Goal: Information Seeking & Learning: Learn about a topic

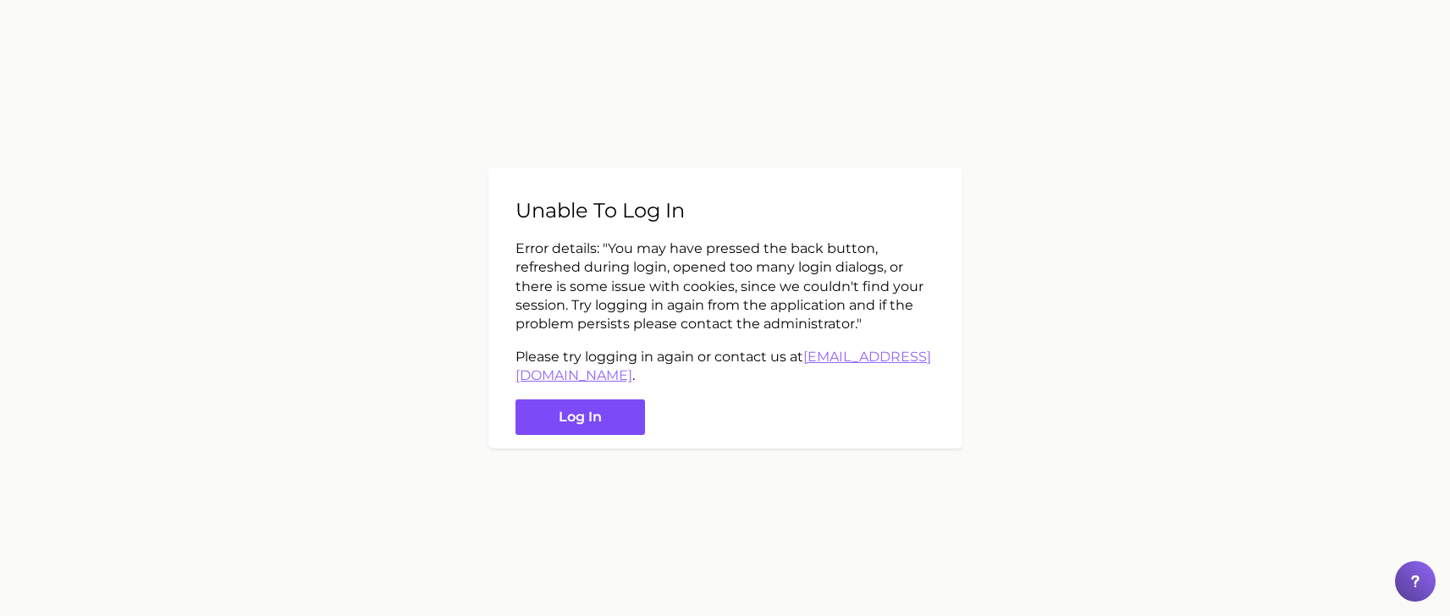
click at [548, 403] on button "Log in" at bounding box center [579, 417] width 129 height 36
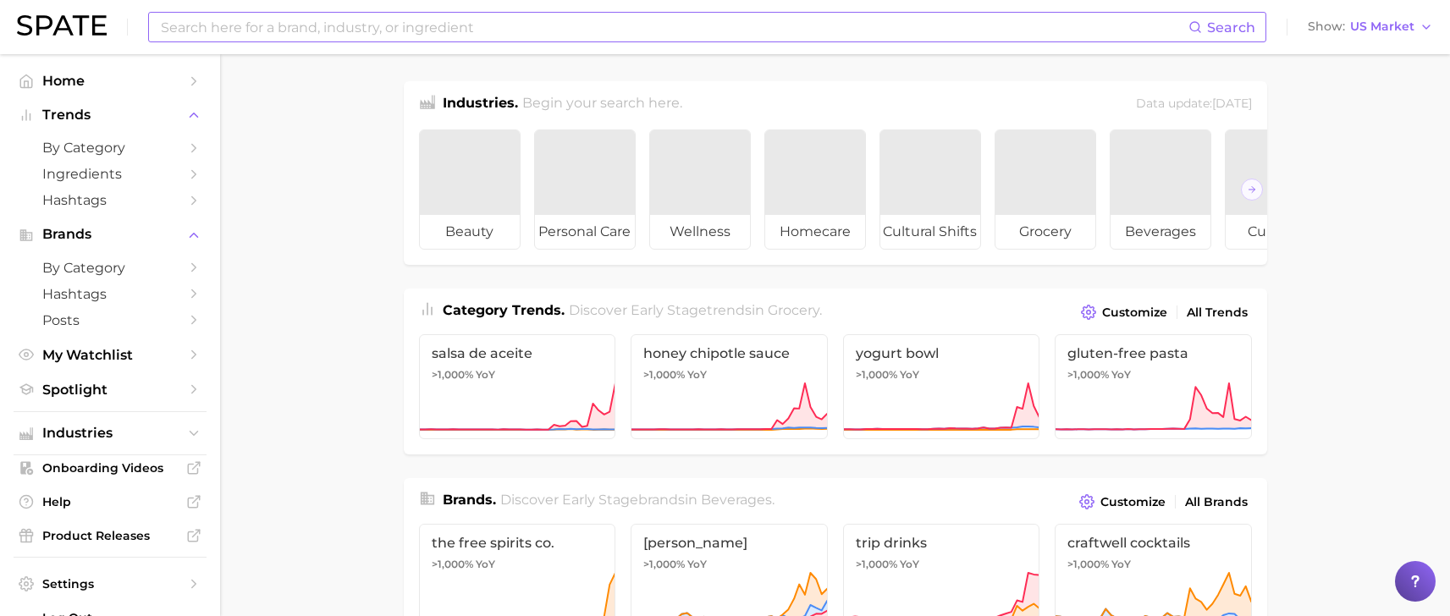
click at [249, 29] on input at bounding box center [673, 27] width 1029 height 29
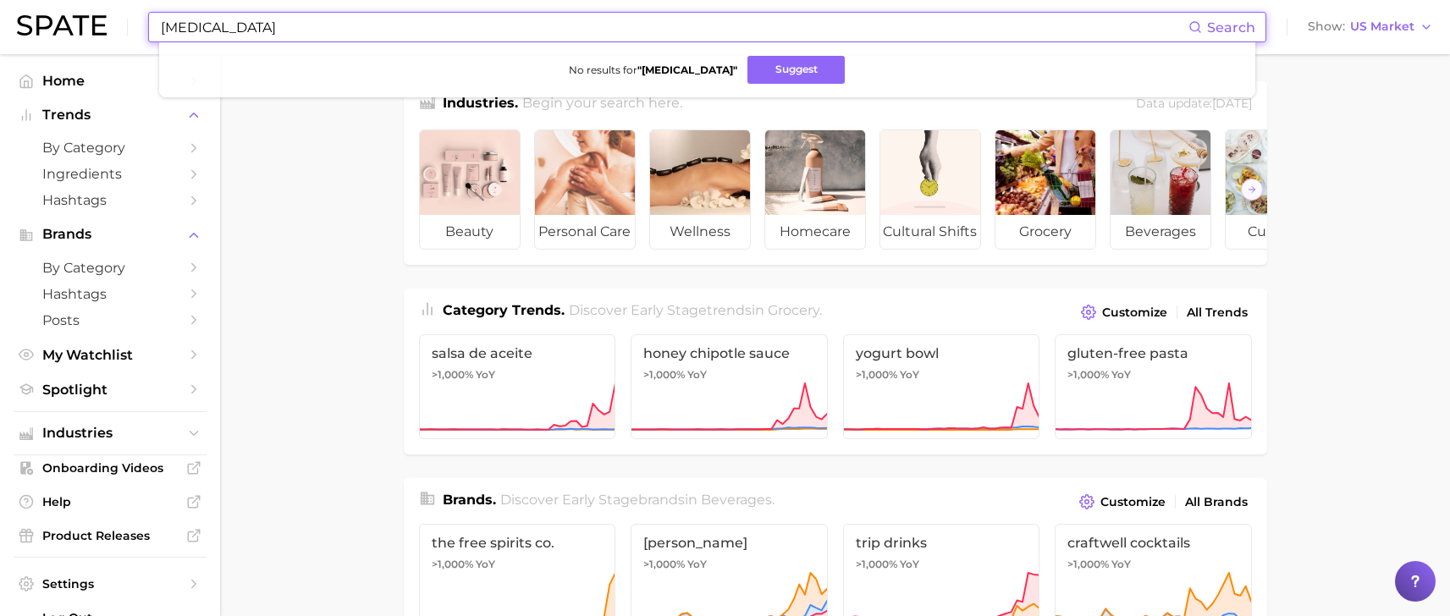
click at [263, 36] on input "[MEDICAL_DATA]" at bounding box center [673, 27] width 1029 height 29
click at [419, 30] on input "[MEDICAL_DATA]" at bounding box center [673, 27] width 1029 height 29
type input "c"
click at [199, 22] on input "[MEDICAL_DATA]" at bounding box center [673, 27] width 1029 height 29
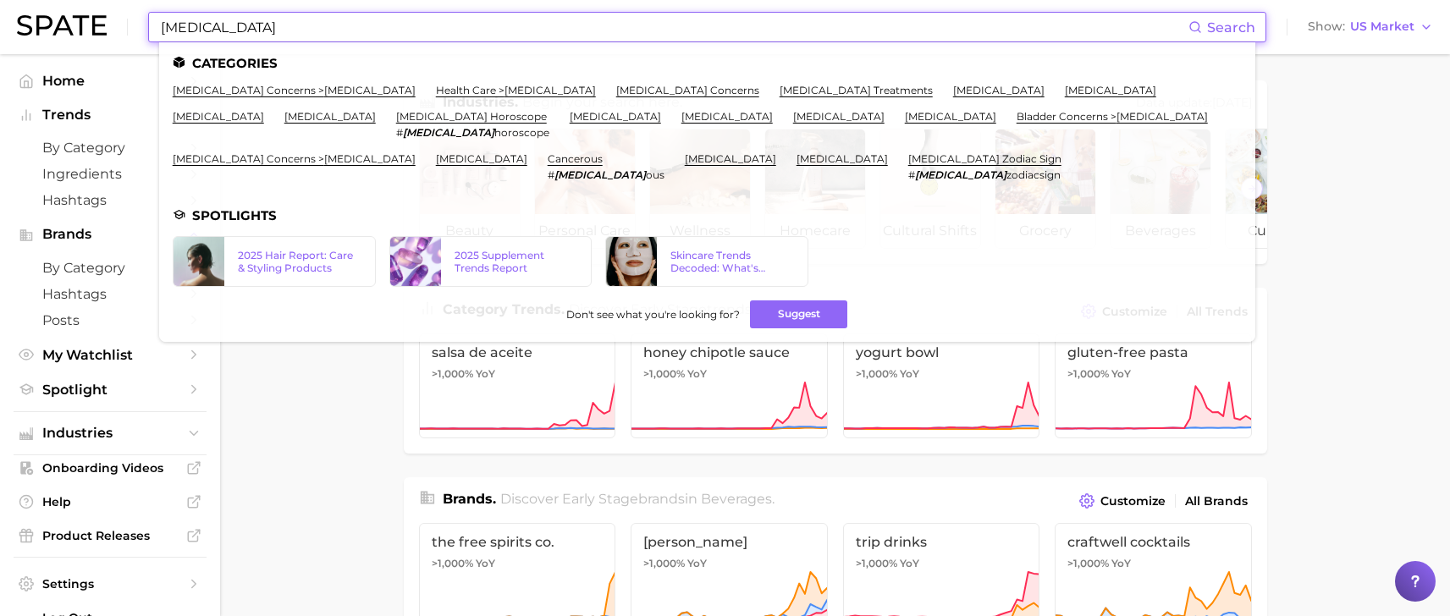
click at [241, 34] on input "[MEDICAL_DATA]" at bounding box center [673, 27] width 1029 height 29
drag, startPoint x: 240, startPoint y: 30, endPoint x: 156, endPoint y: 26, distance: 84.7
click at [156, 26] on div "[MEDICAL_DATA] Search Categories [MEDICAL_DATA] concerns > [MEDICAL_DATA] healt…" at bounding box center [707, 27] width 1118 height 30
click at [234, 29] on input "[MEDICAL_DATA]" at bounding box center [673, 27] width 1029 height 29
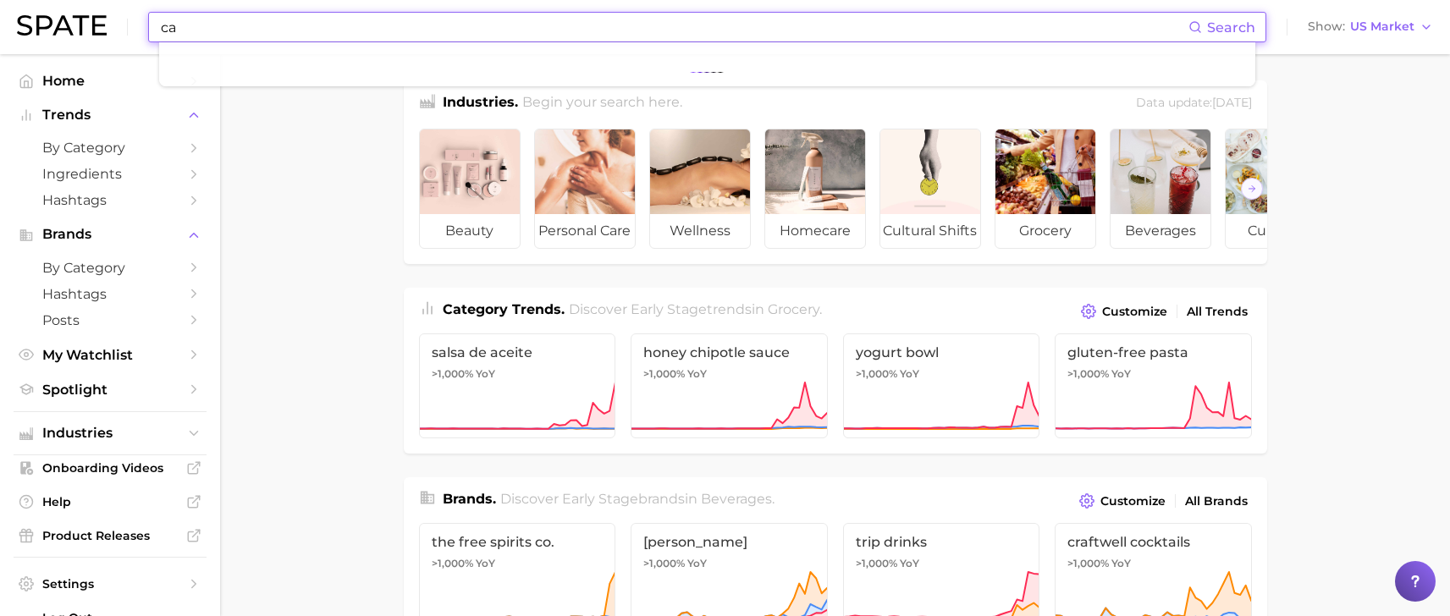
type input "c"
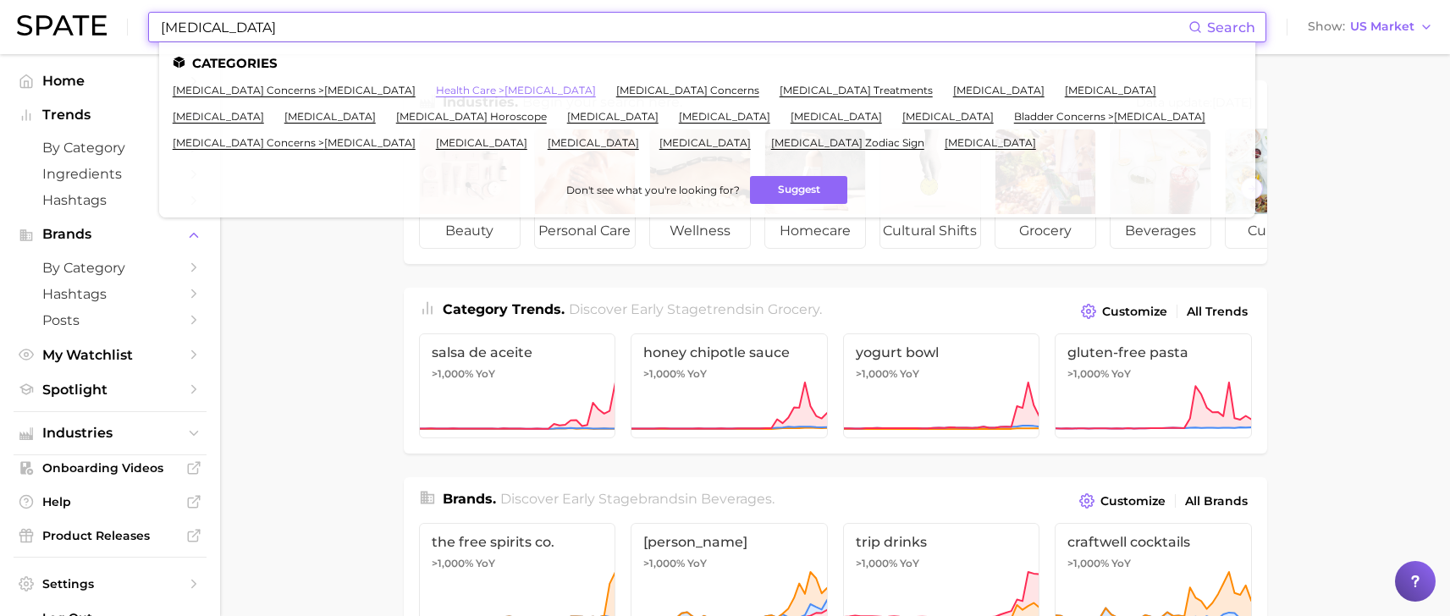
type input "[MEDICAL_DATA]"
click at [436, 88] on link "health care > [MEDICAL_DATA]" at bounding box center [516, 90] width 160 height 13
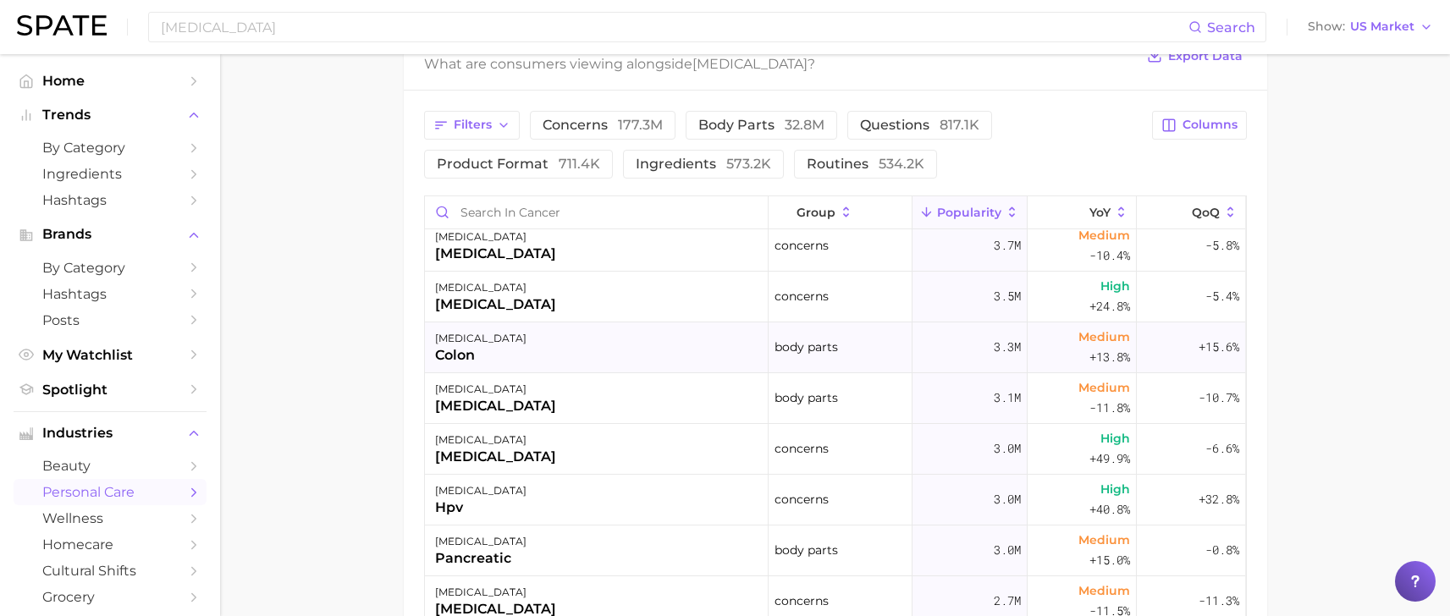
scroll to position [414, 0]
click at [616, 349] on div "[MEDICAL_DATA]" at bounding box center [597, 349] width 344 height 51
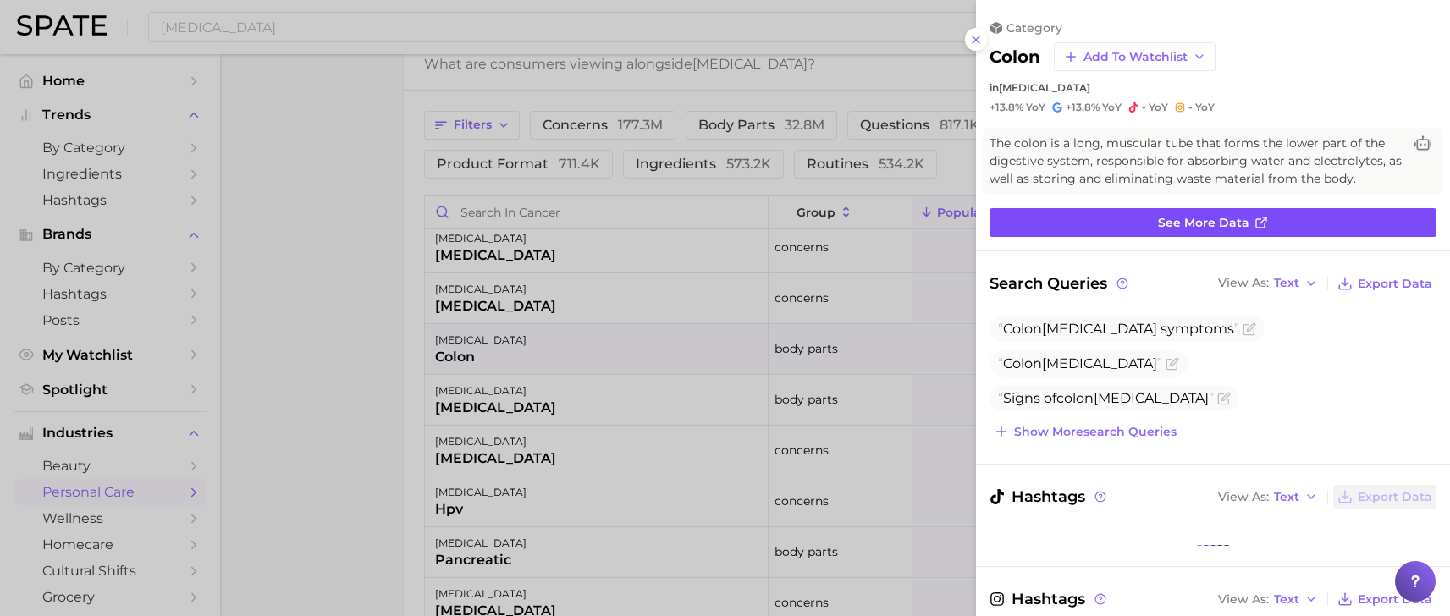
click at [1095, 225] on link "See more data" at bounding box center [1212, 222] width 447 height 29
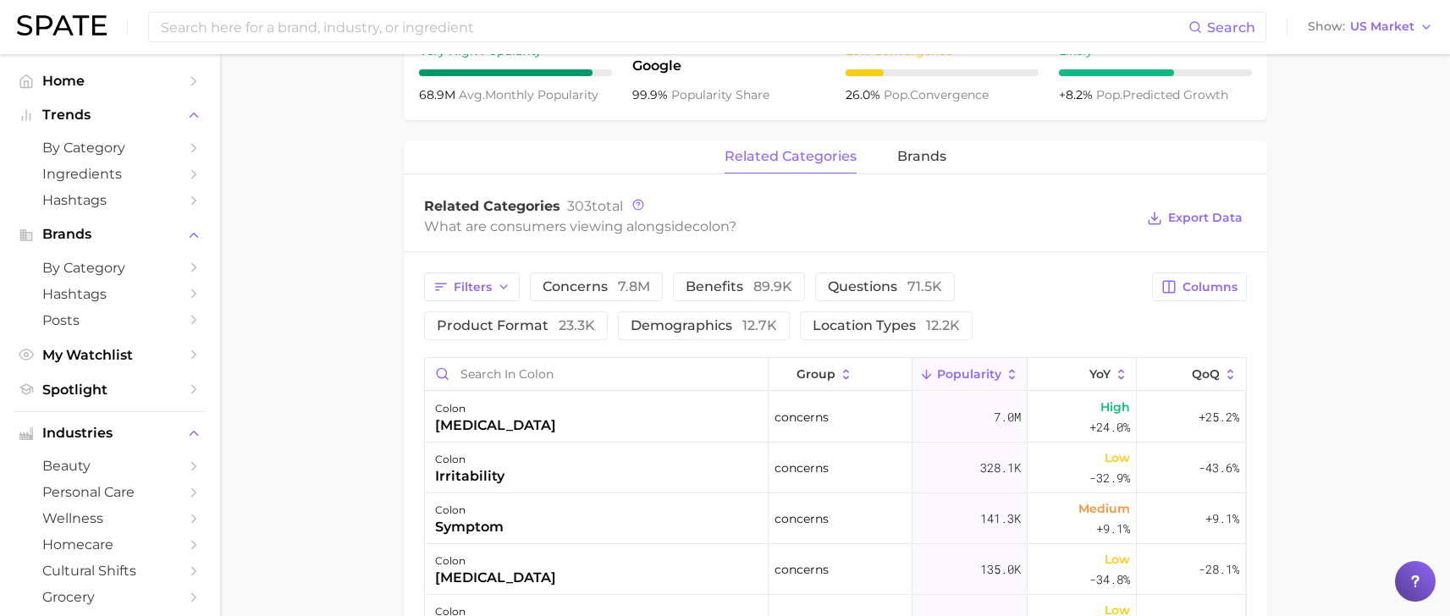
scroll to position [654, 0]
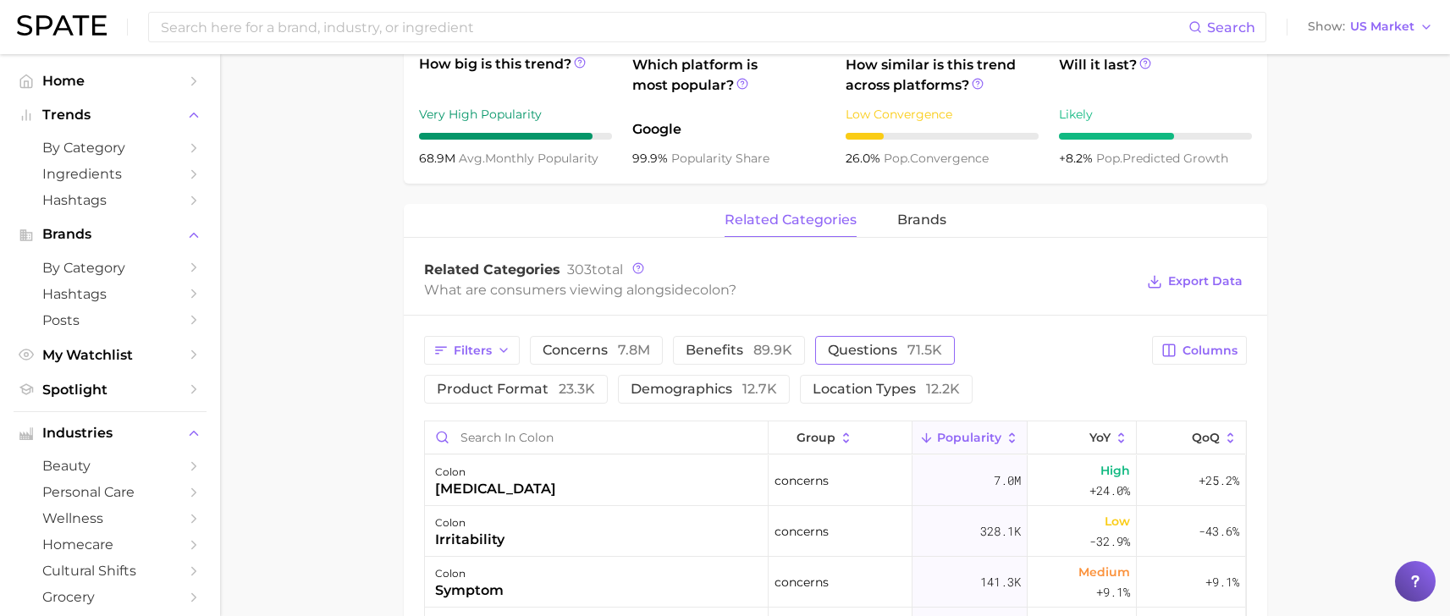
click at [871, 340] on button "questions 71.5k" at bounding box center [885, 350] width 140 height 29
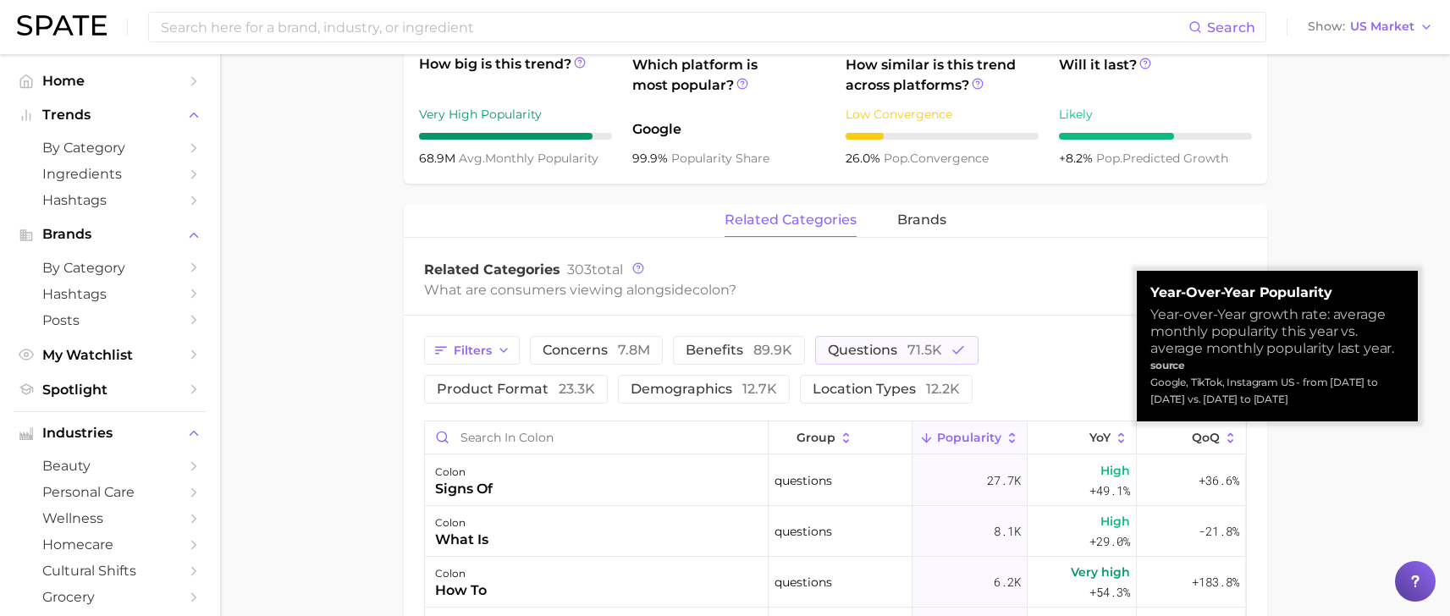
drag, startPoint x: 1123, startPoint y: 432, endPoint x: 1047, endPoint y: 376, distance: 94.4
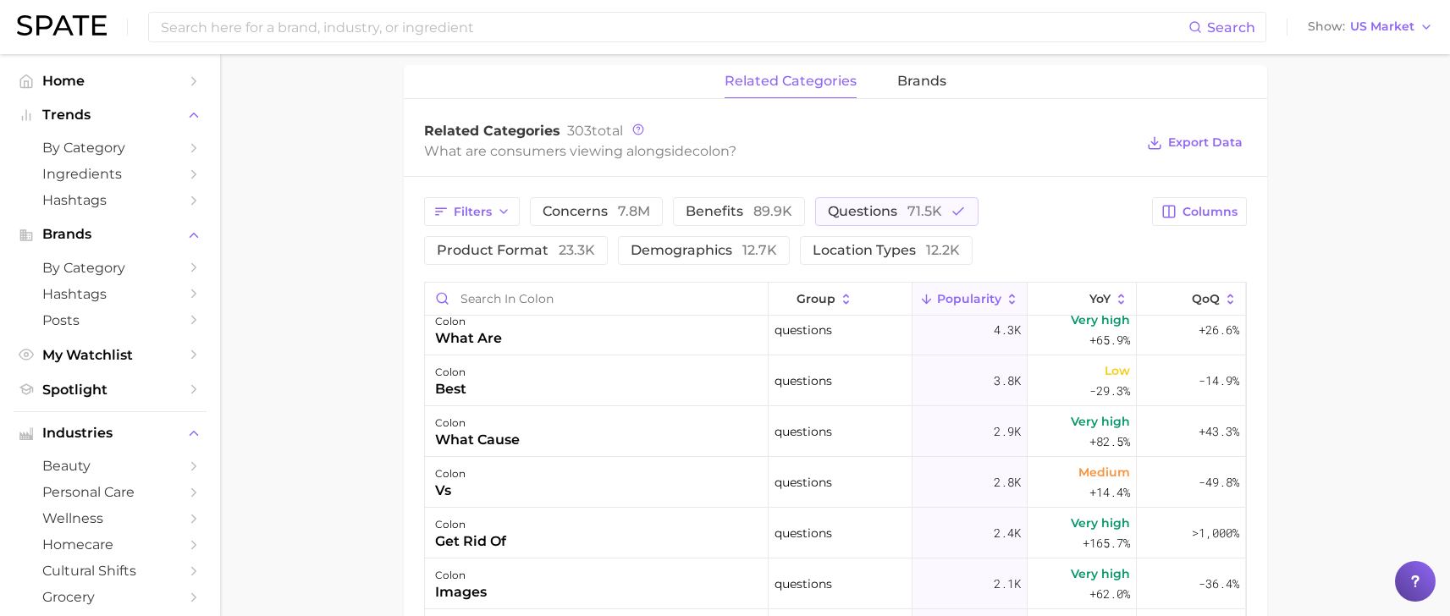
scroll to position [0, 0]
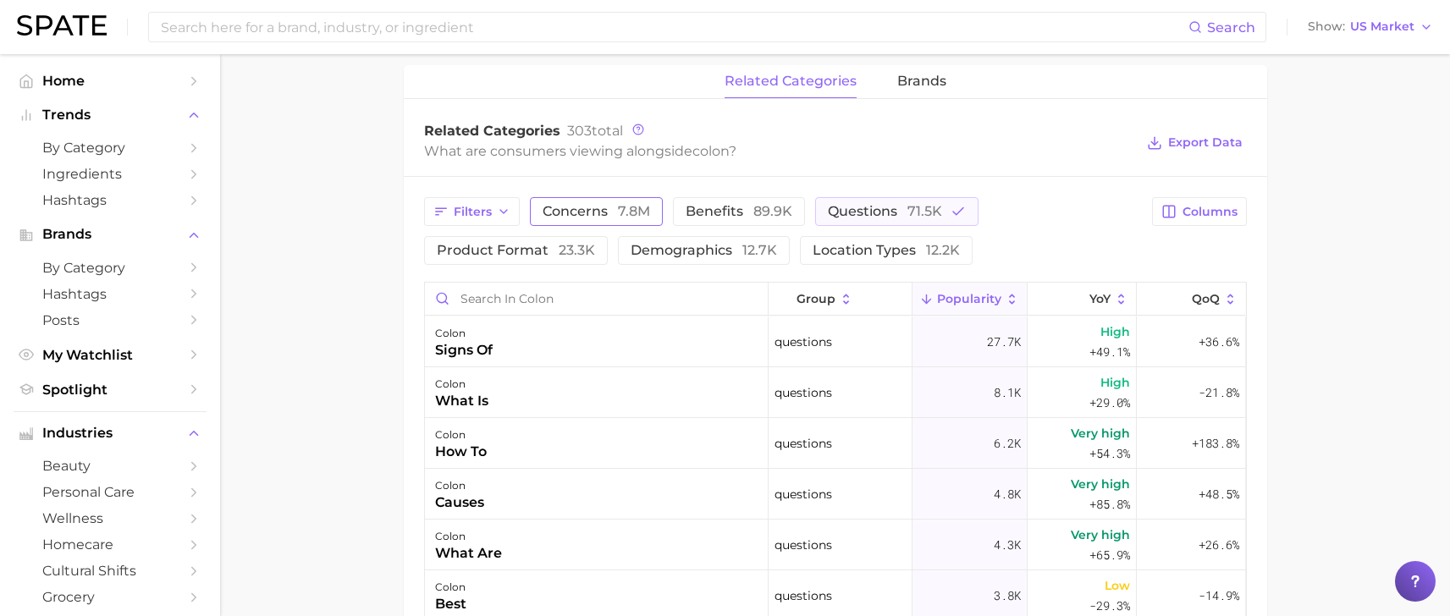
click at [543, 201] on button "concerns 7.8m" at bounding box center [596, 211] width 133 height 29
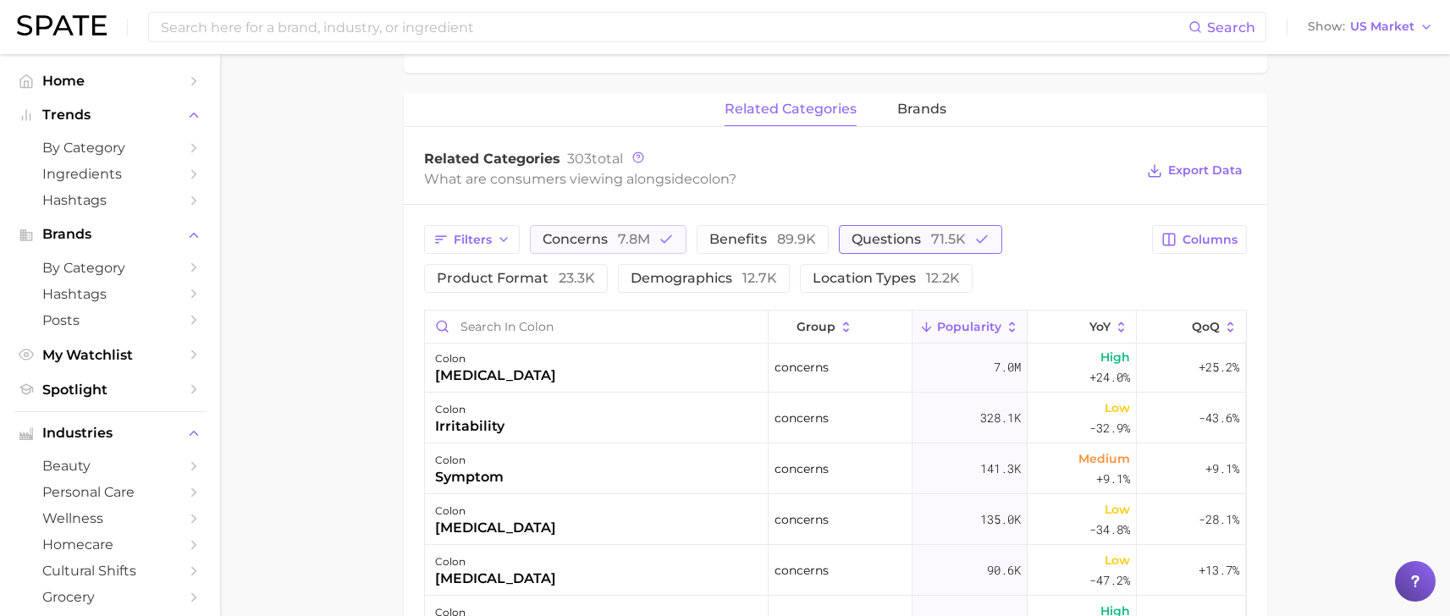
scroll to position [758, 0]
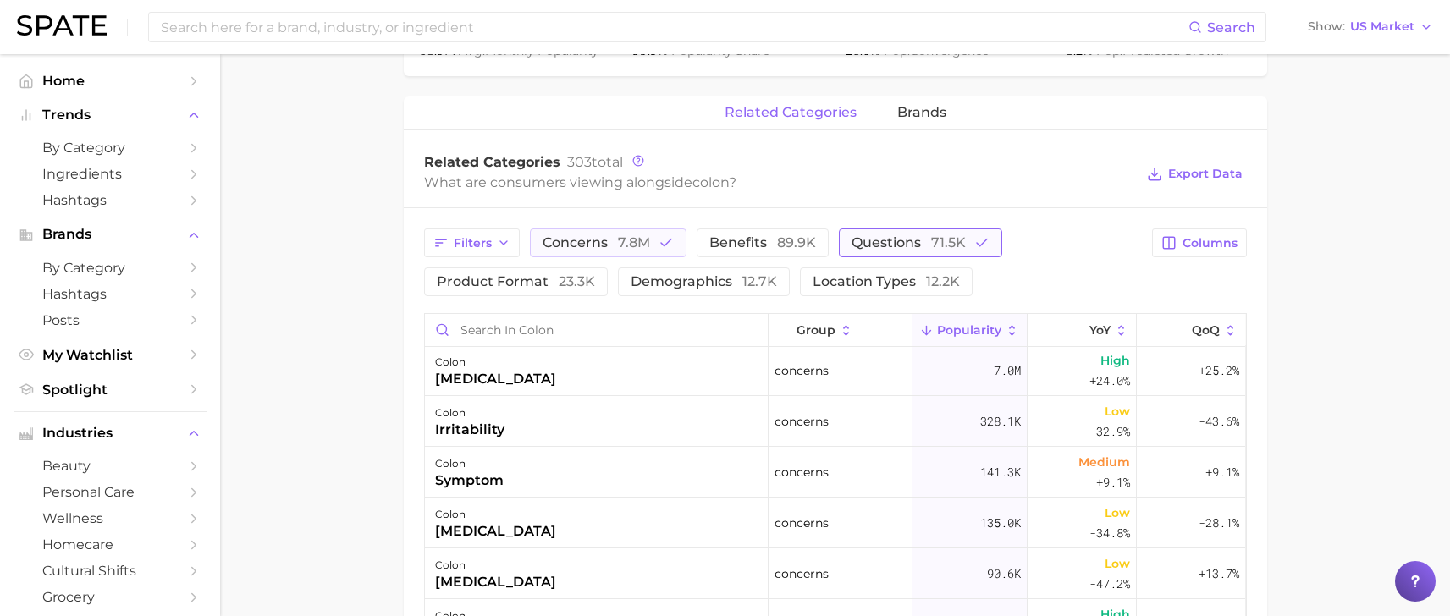
click at [955, 237] on span "71.5k" at bounding box center [948, 242] width 35 height 16
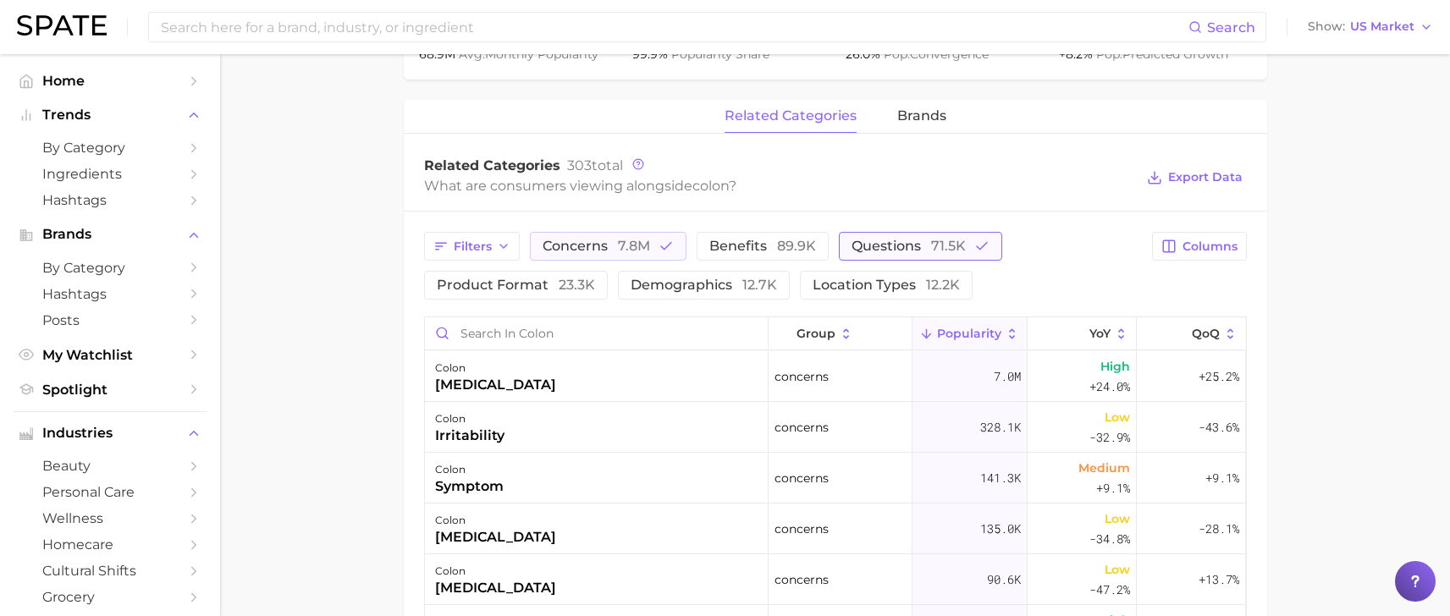
scroll to position [757, 0]
click at [671, 249] on icon "button" at bounding box center [665, 246] width 15 height 15
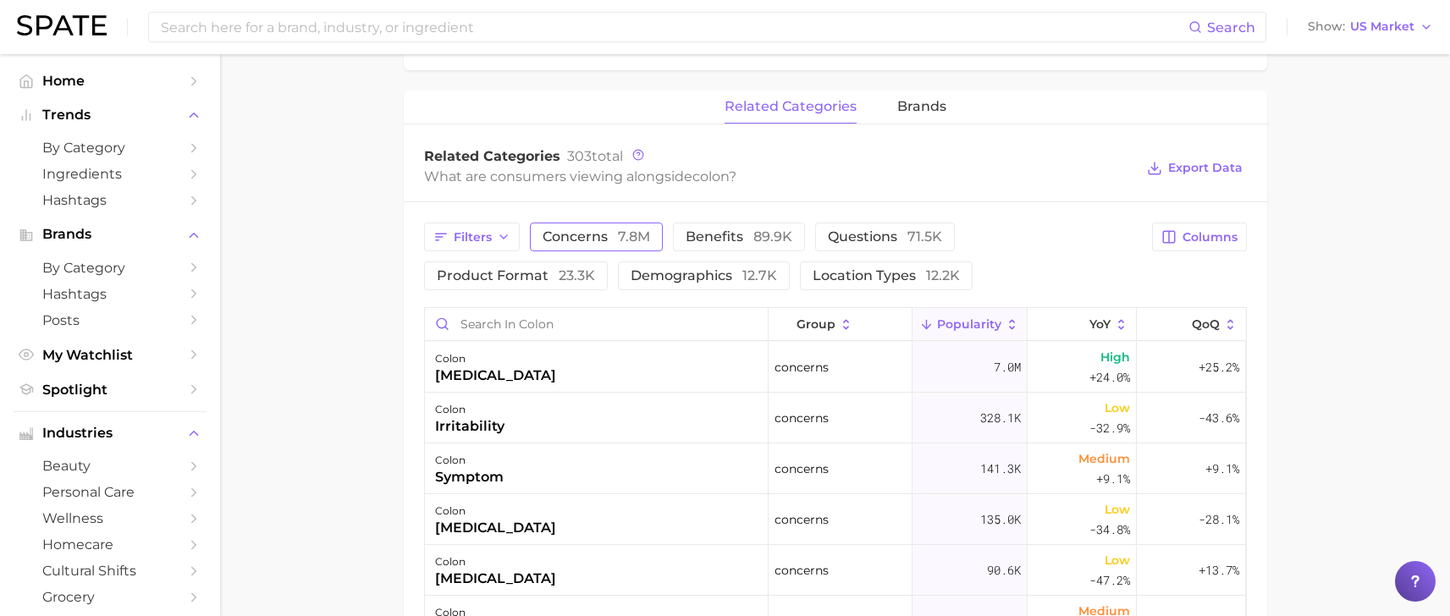
click at [1013, 321] on icon at bounding box center [1012, 324] width 6 height 10
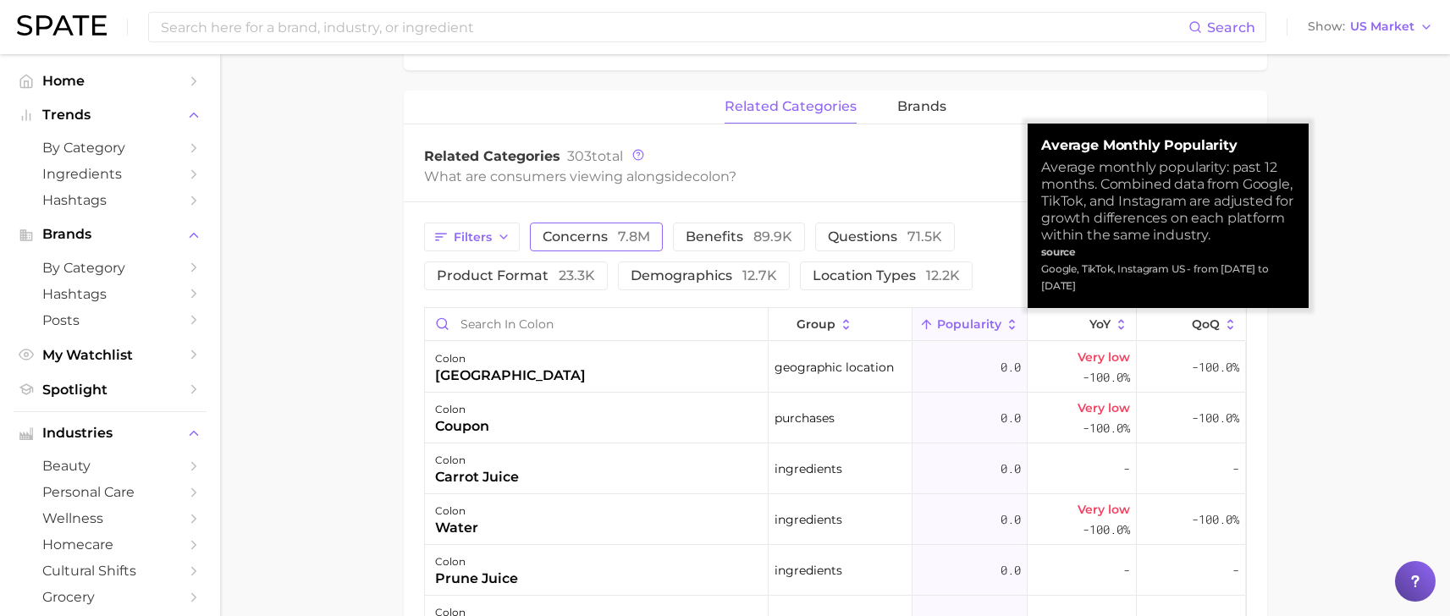
click at [1013, 332] on button "Popularity" at bounding box center [969, 324] width 115 height 33
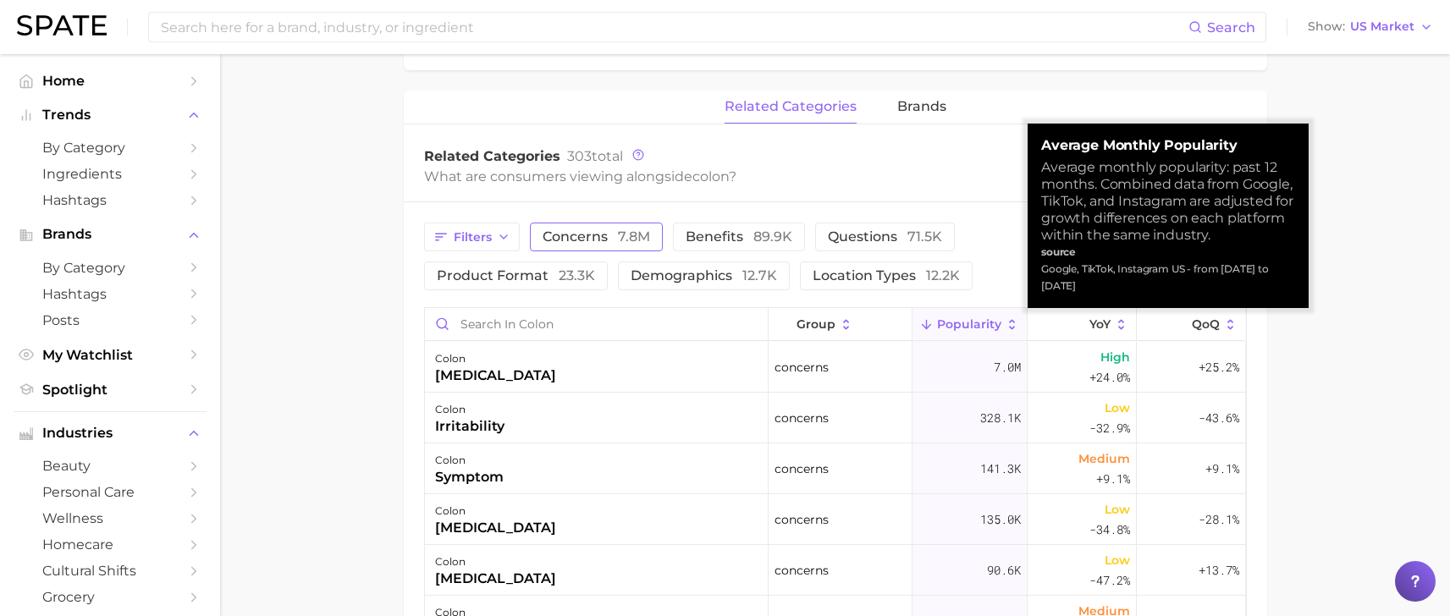
click at [366, 436] on main "colon Overview Google TikTok Instagram colon Add to Watchlist Export Data The c…" at bounding box center [835, 158] width 1230 height 1742
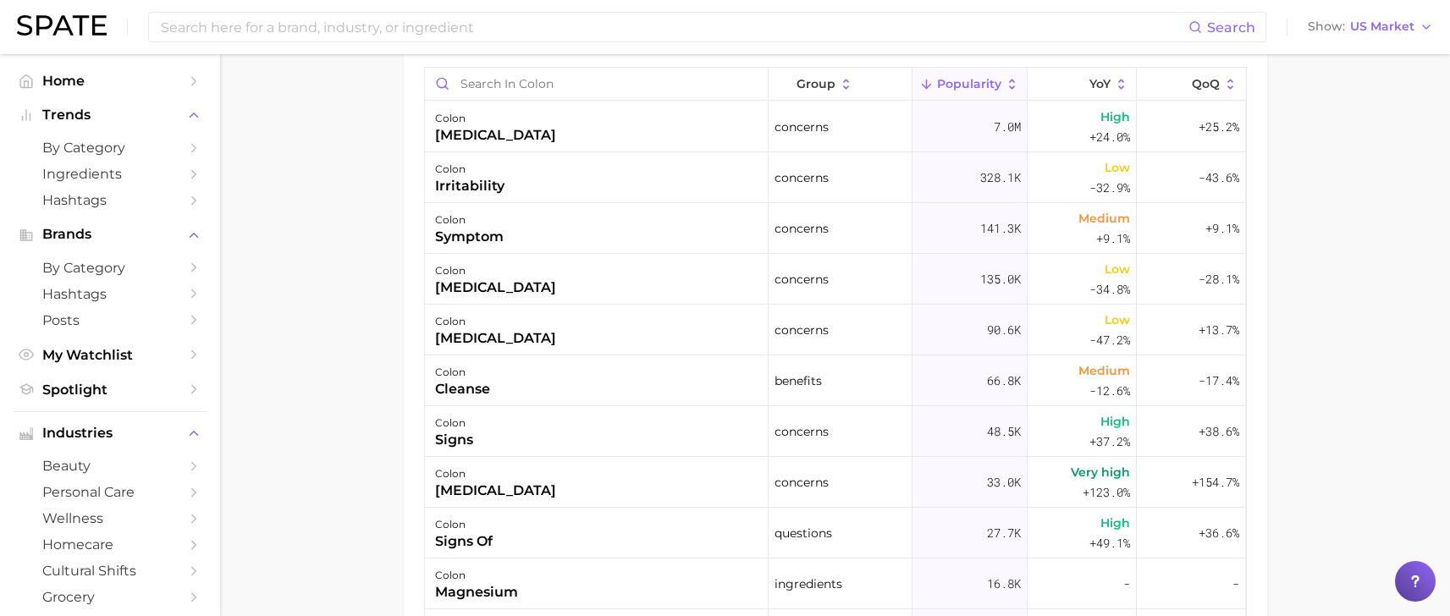
scroll to position [1010, 0]
click at [1229, 78] on icon at bounding box center [1230, 82] width 6 height 10
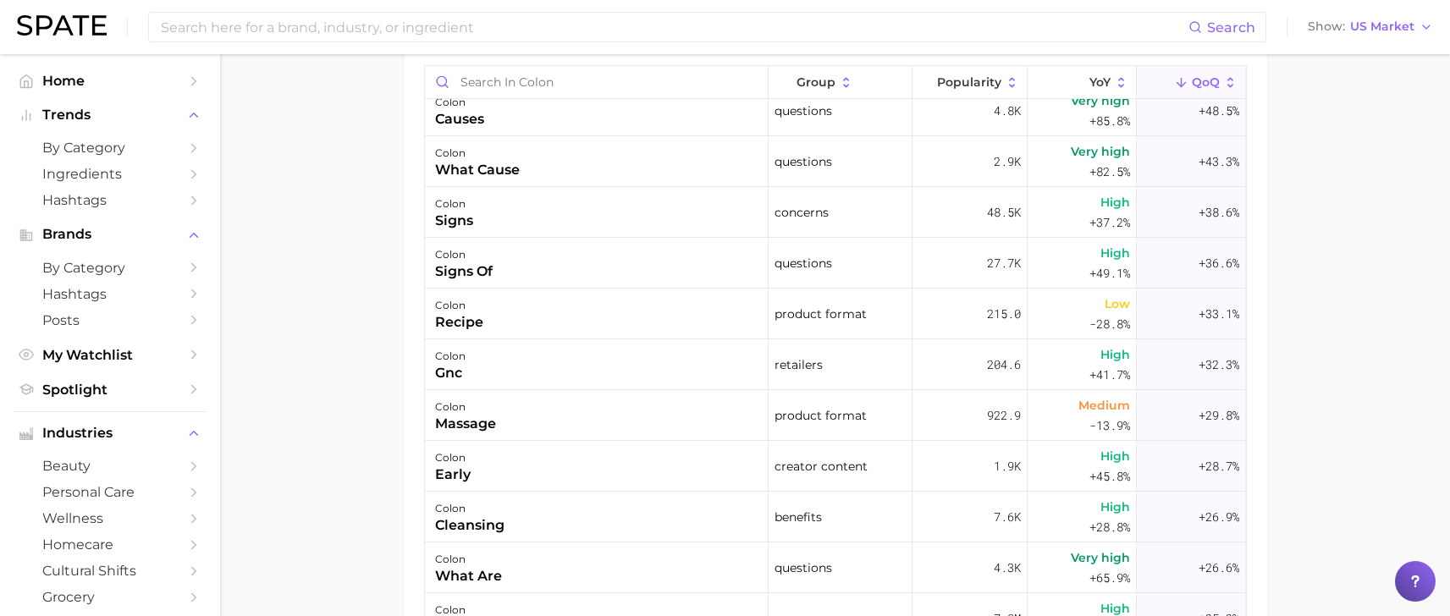
scroll to position [0, 0]
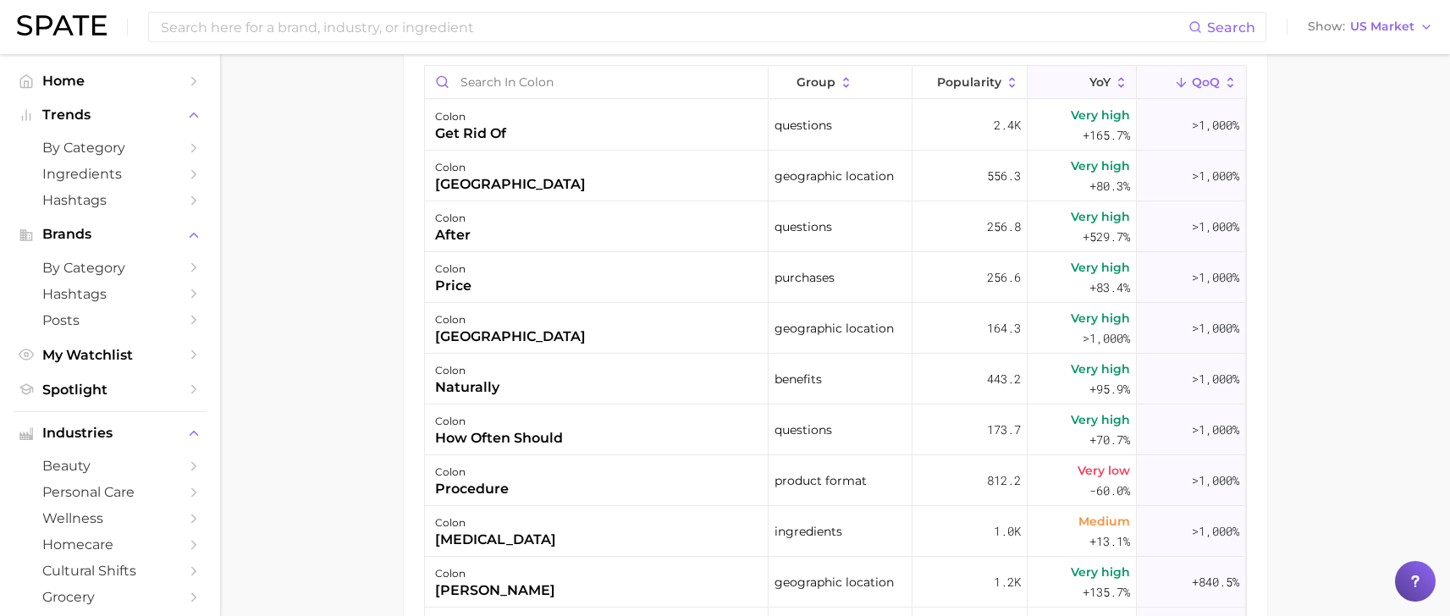
click at [1126, 80] on icon at bounding box center [1121, 82] width 15 height 15
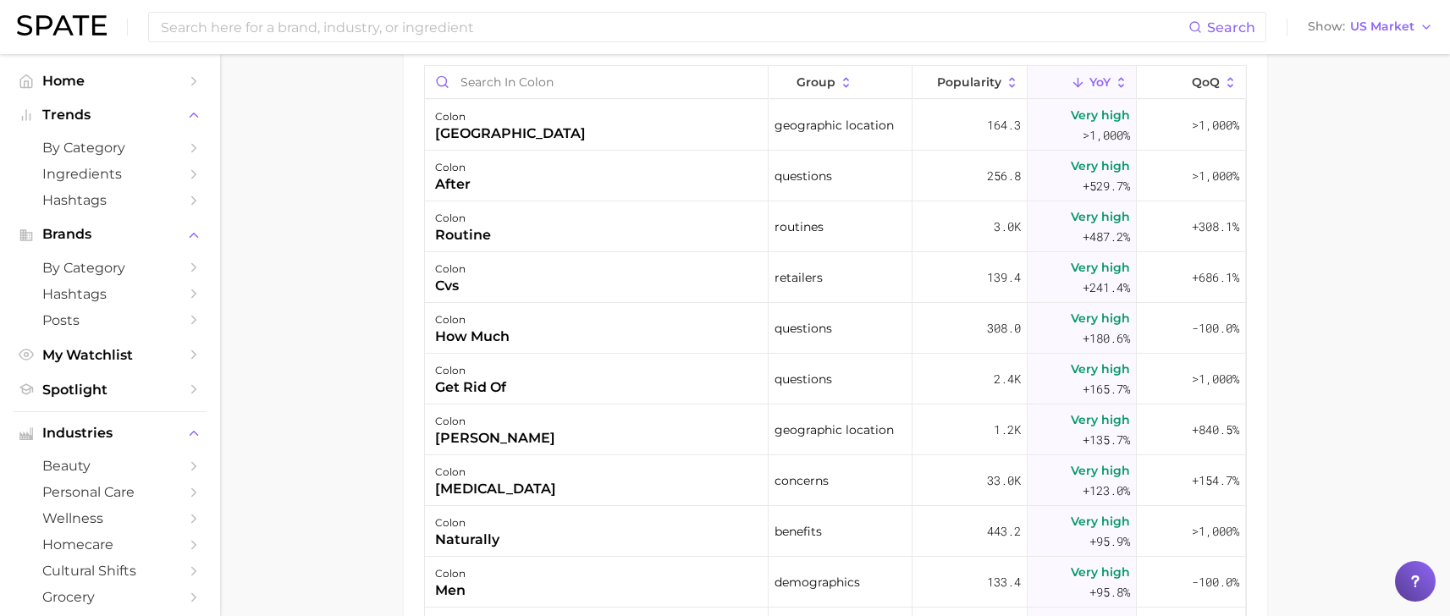
click at [1008, 80] on icon at bounding box center [1011, 82] width 15 height 15
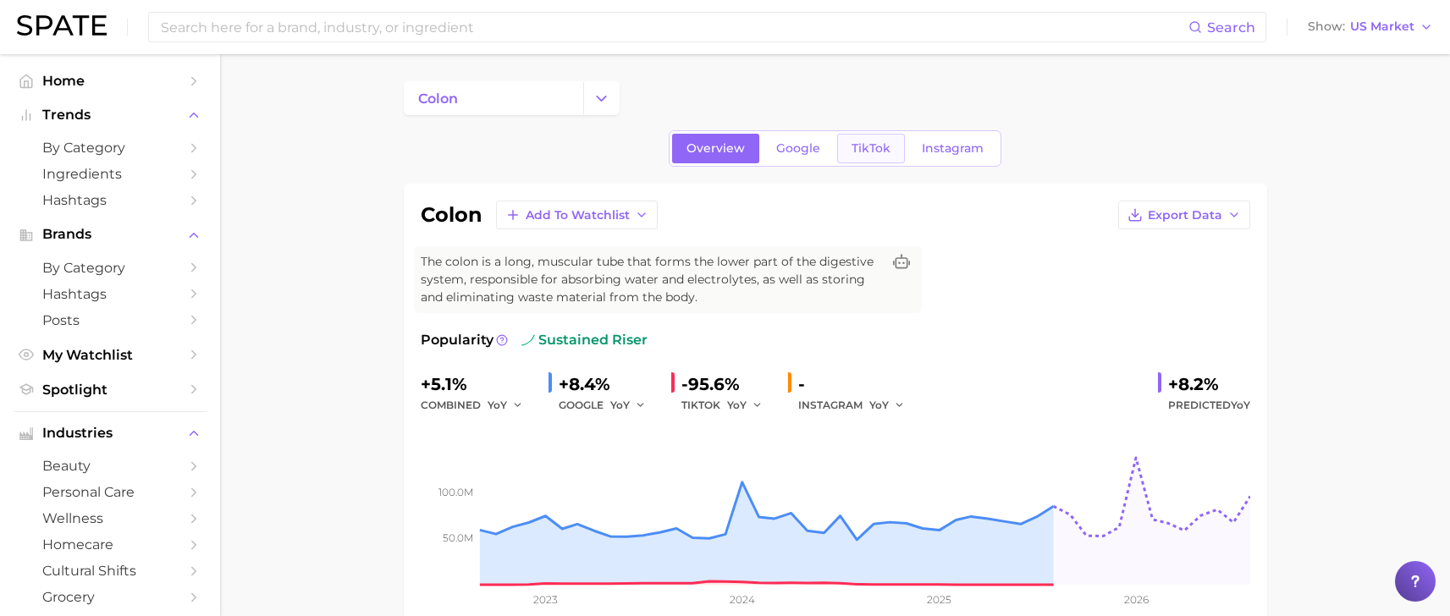
click at [845, 148] on link "TikTok" at bounding box center [871, 149] width 68 height 30
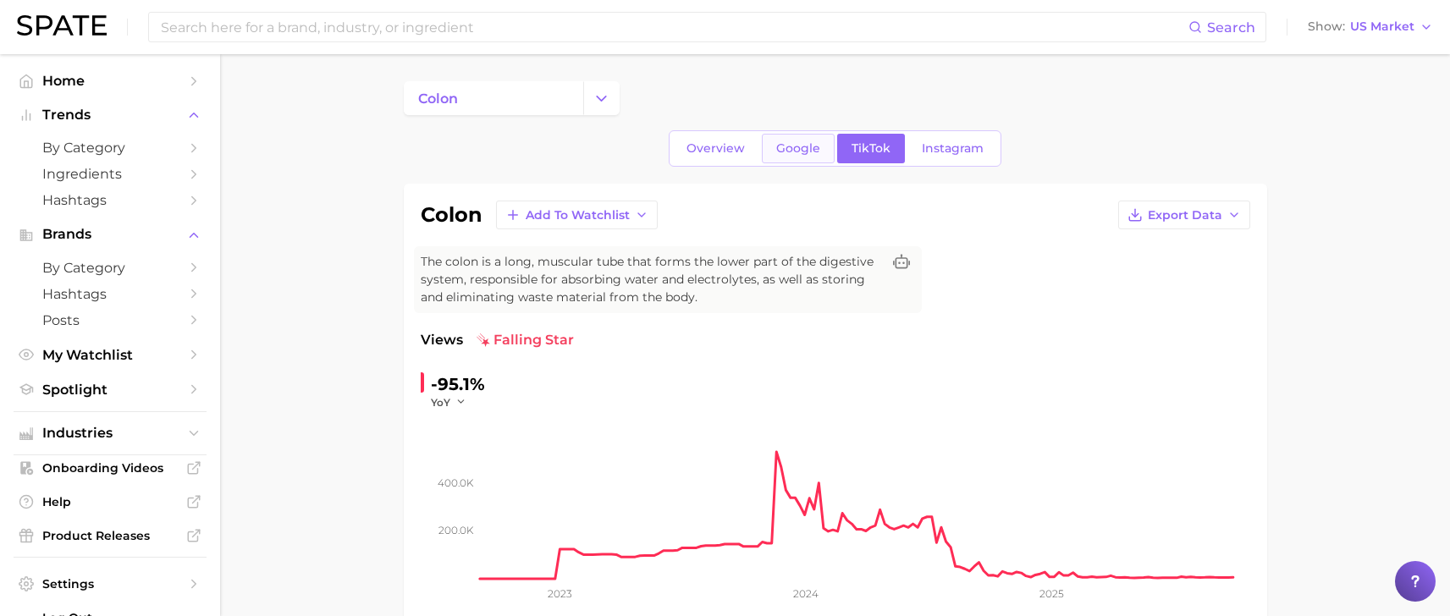
click at [805, 149] on span "Google" at bounding box center [798, 148] width 44 height 14
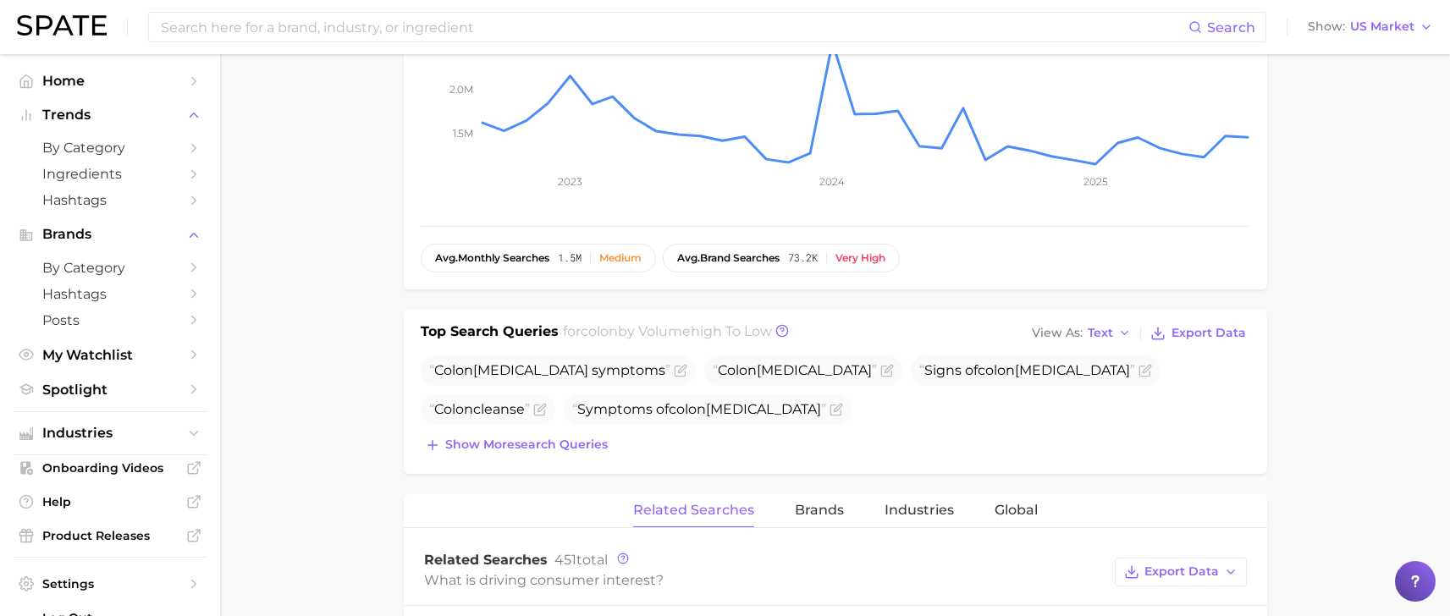
scroll to position [522, 0]
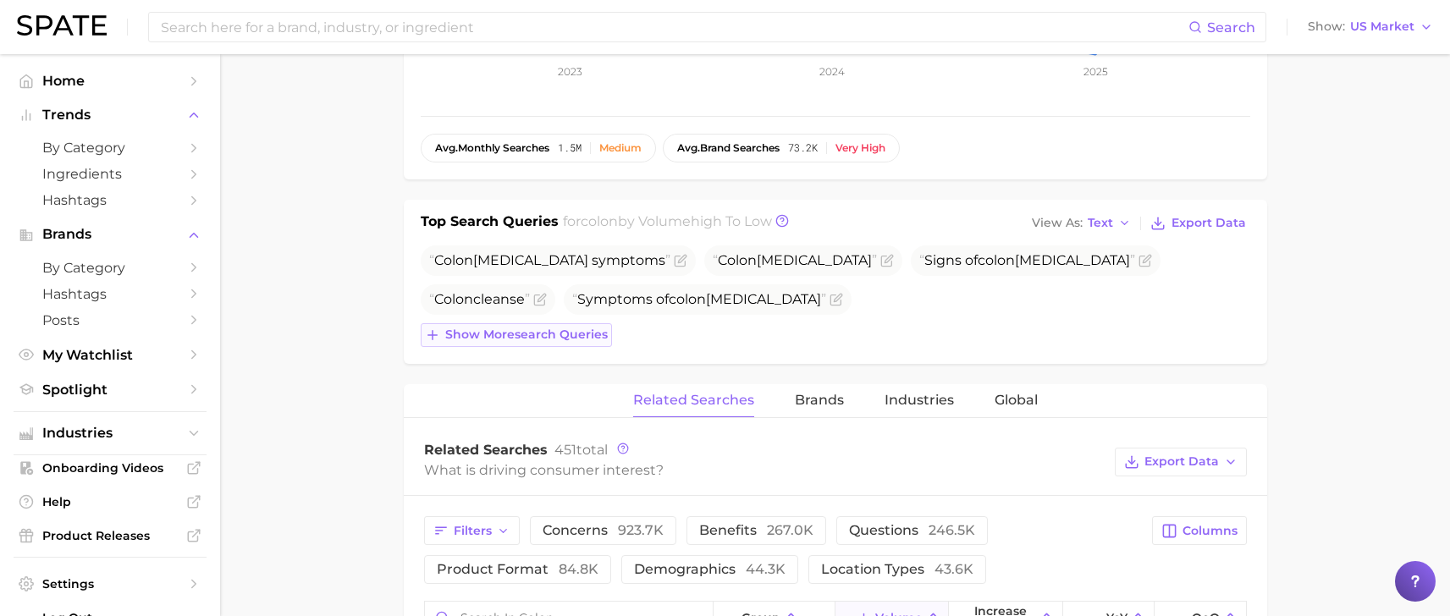
click at [560, 336] on span "Show more search queries" at bounding box center [526, 334] width 162 height 14
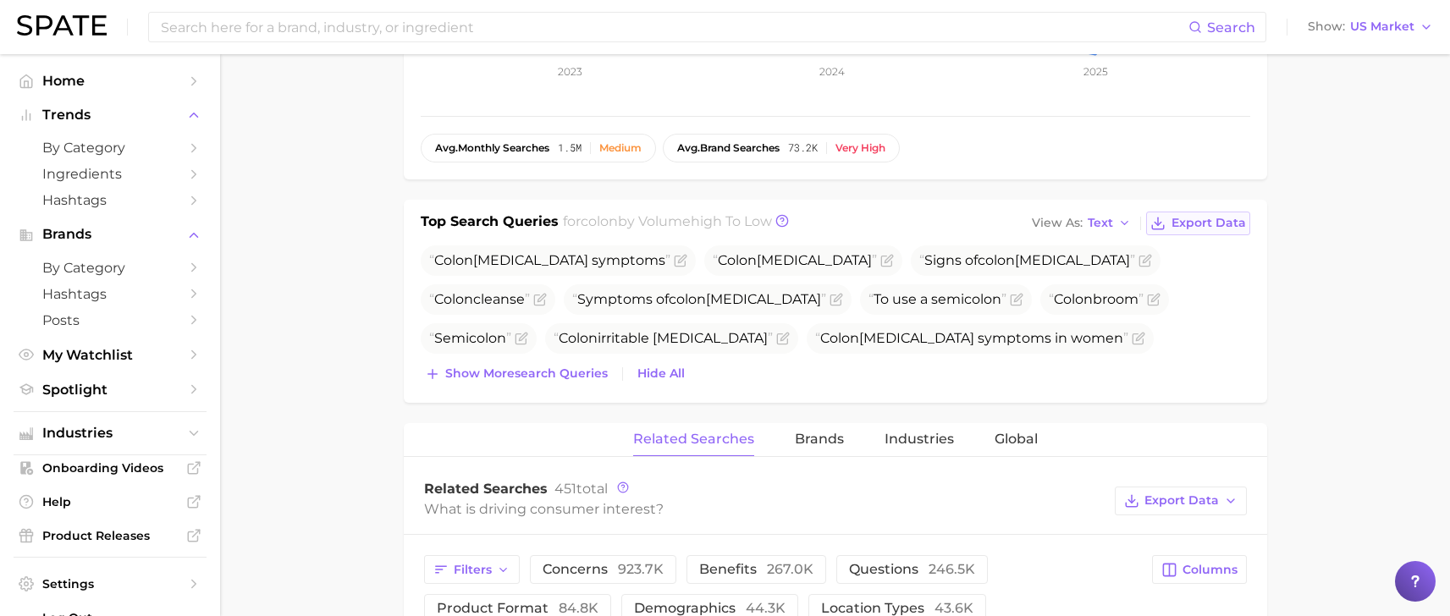
click at [1192, 223] on span "Export Data" at bounding box center [1208, 223] width 74 height 14
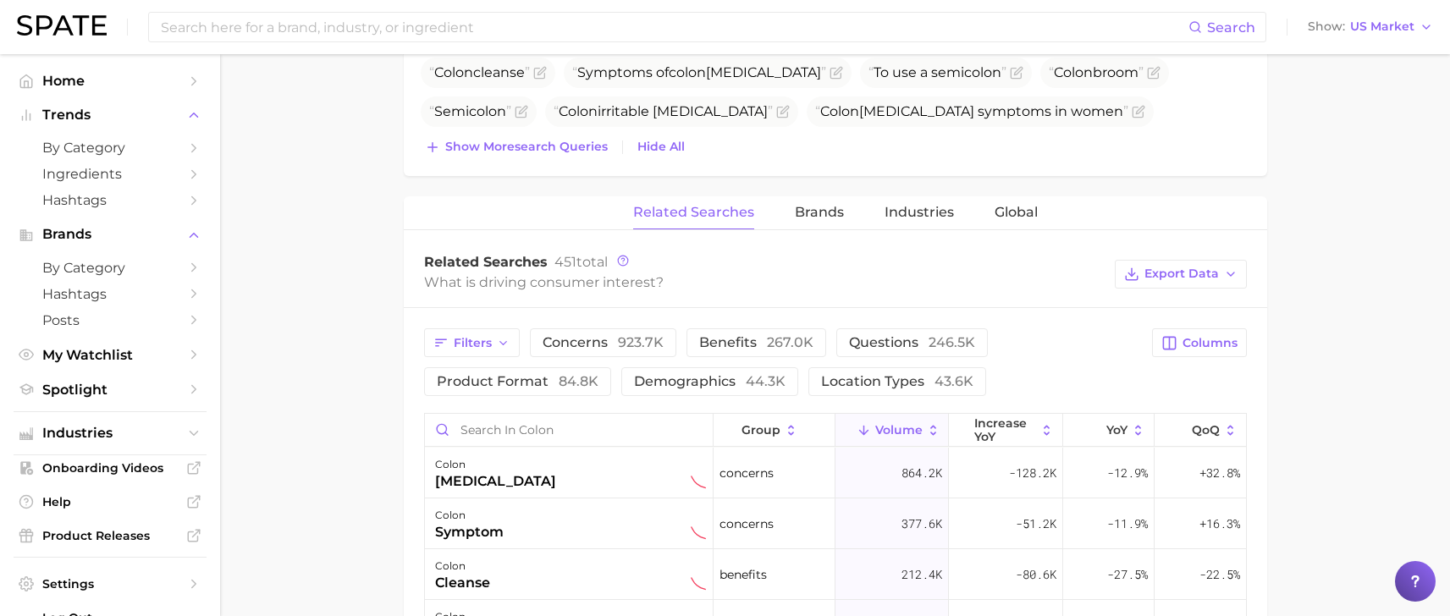
scroll to position [752, 0]
click at [934, 425] on icon at bounding box center [933, 427] width 15 height 15
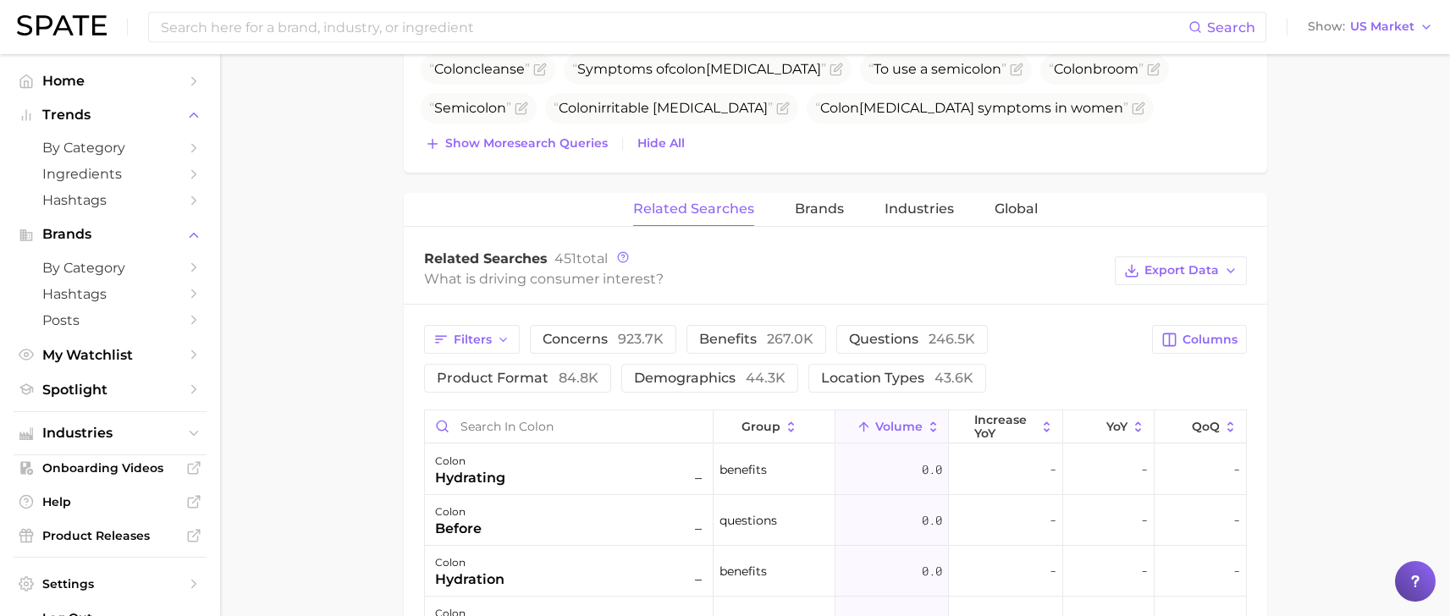
click at [934, 432] on icon at bounding box center [933, 427] width 15 height 15
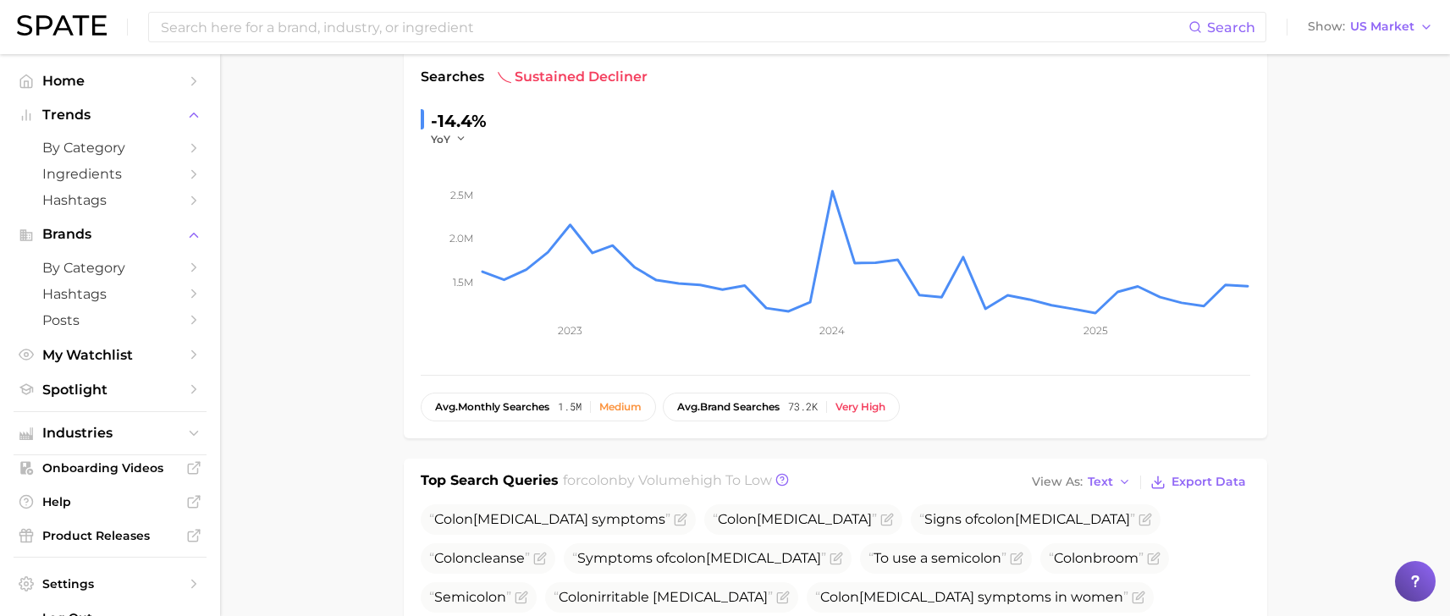
scroll to position [0, 0]
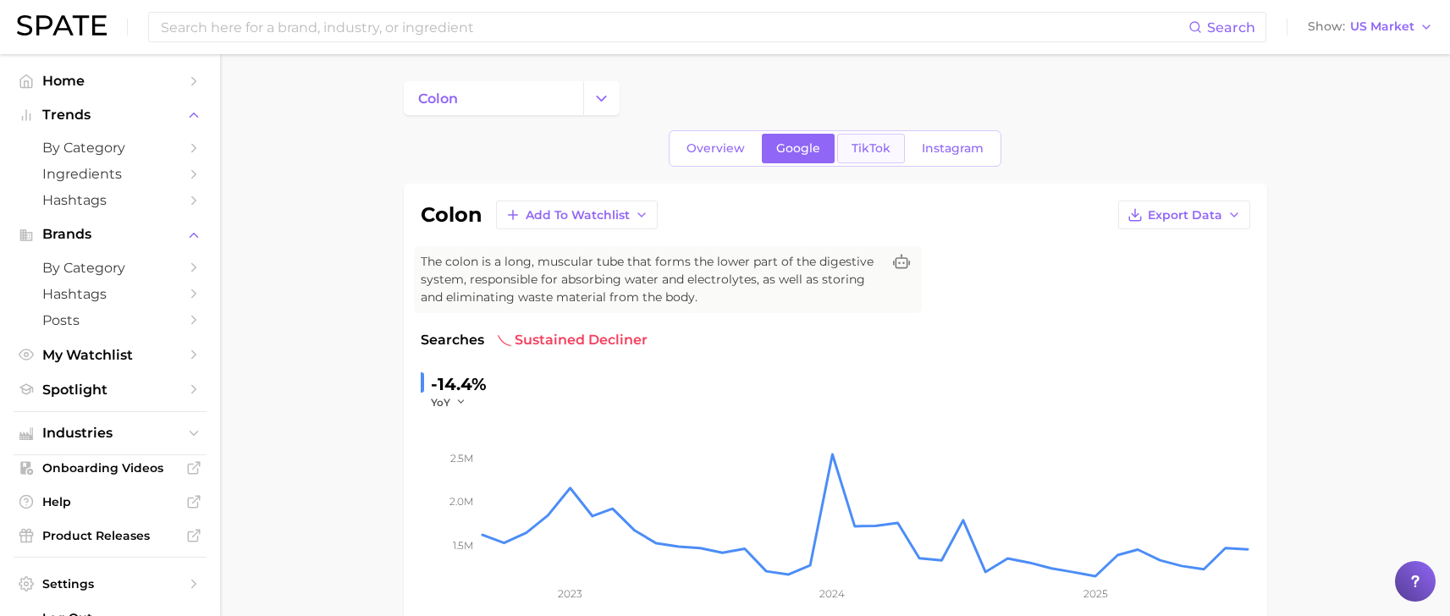
click at [844, 145] on link "TikTok" at bounding box center [871, 149] width 68 height 30
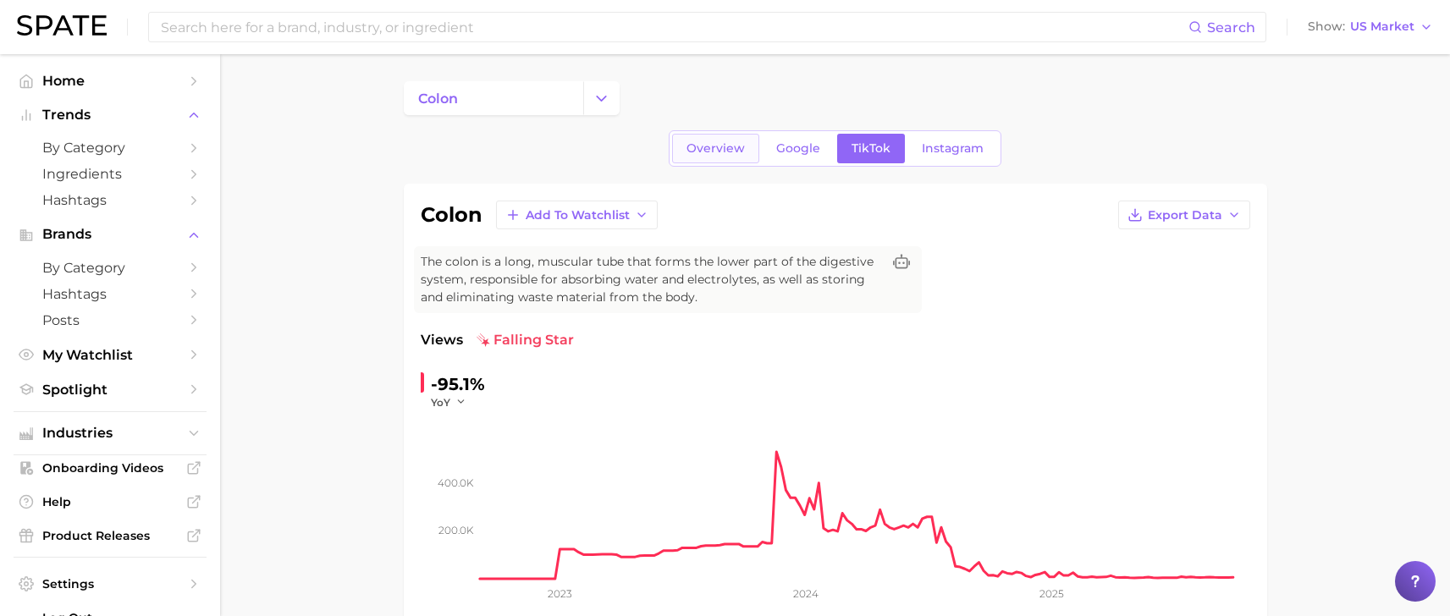
click at [713, 151] on span "Overview" at bounding box center [715, 148] width 58 height 14
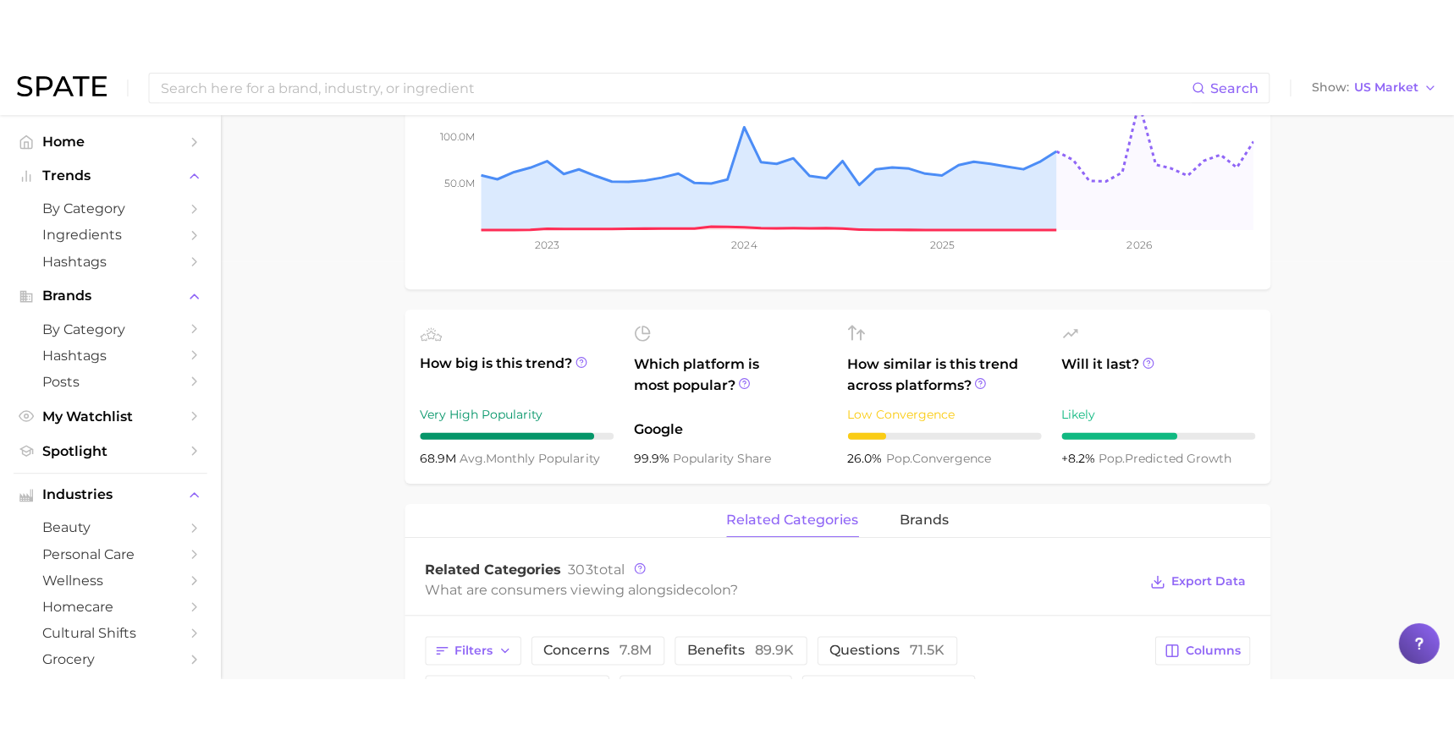
scroll to position [417, 0]
